Goal: Book appointment/travel/reservation

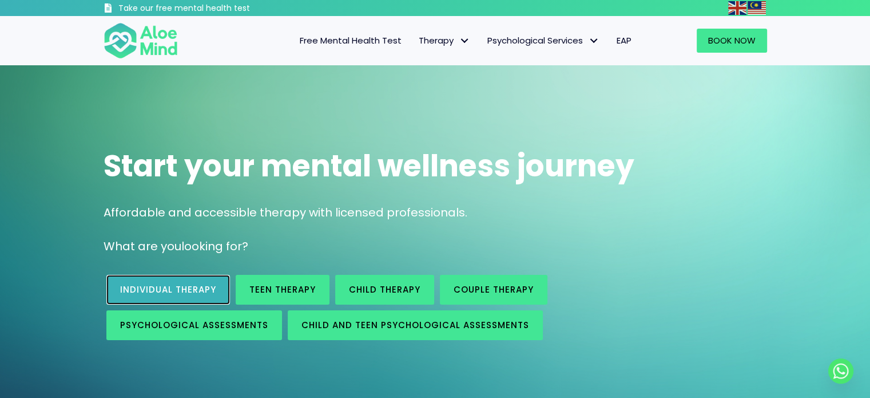
click at [163, 299] on link "Individual therapy" at bounding box center [168, 290] width 124 height 30
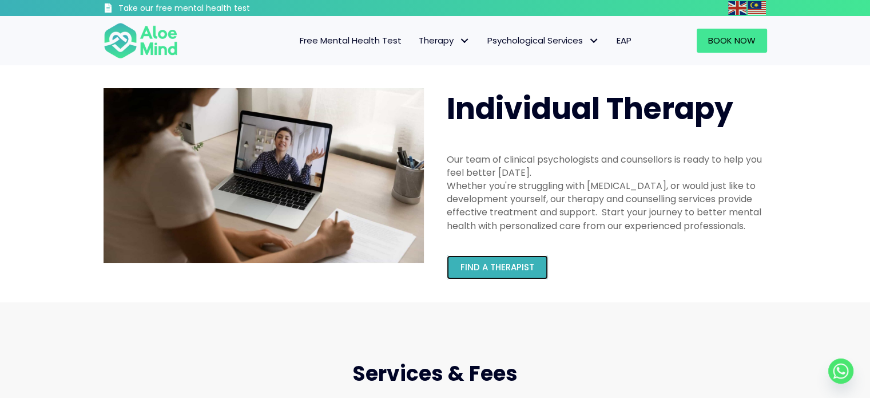
click at [503, 276] on link "Find a therapist" at bounding box center [497, 267] width 101 height 24
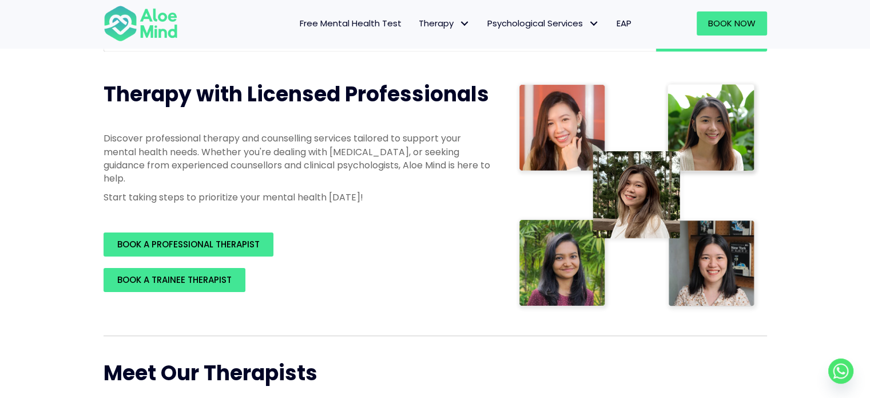
scroll to position [172, 0]
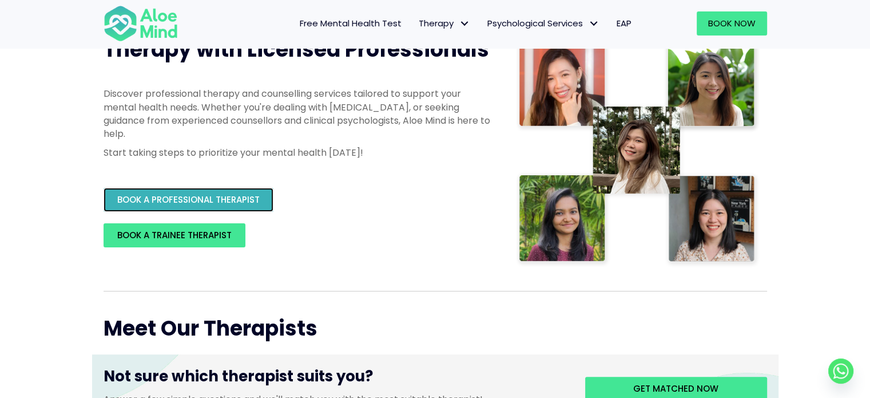
click at [185, 200] on span "BOOK A PROFESSIONAL THERAPIST" at bounding box center [188, 199] width 143 height 12
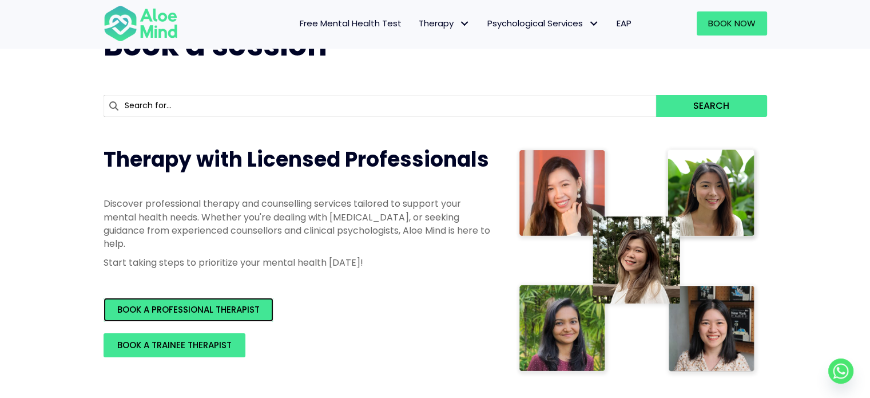
scroll to position [57, 0]
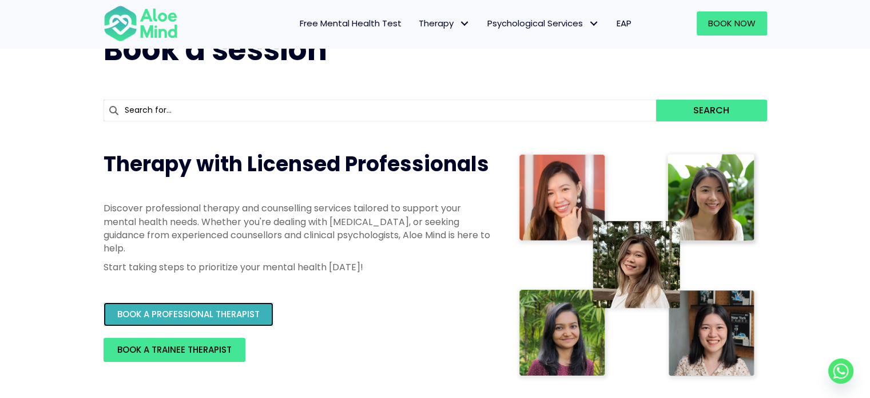
click at [234, 320] on link "BOOK A PROFESSIONAL THERAPIST" at bounding box center [189, 314] width 170 height 24
